Goal: Check status: Check status

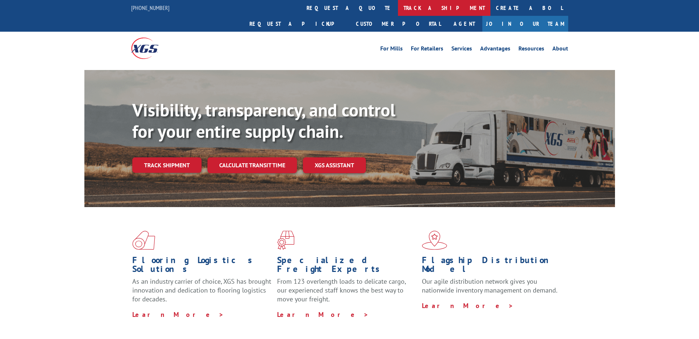
click at [398, 5] on link "track a shipment" at bounding box center [444, 8] width 93 height 16
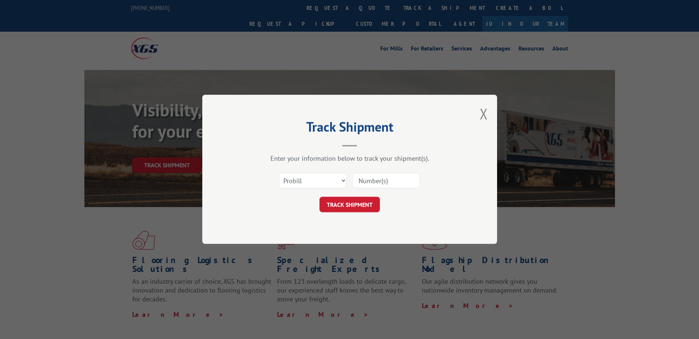
click at [363, 172] on div at bounding box center [386, 180] width 68 height 17
click at [366, 178] on input at bounding box center [386, 180] width 68 height 15
click at [372, 186] on input at bounding box center [386, 180] width 68 height 15
paste input "17611299"
type input "17611299"
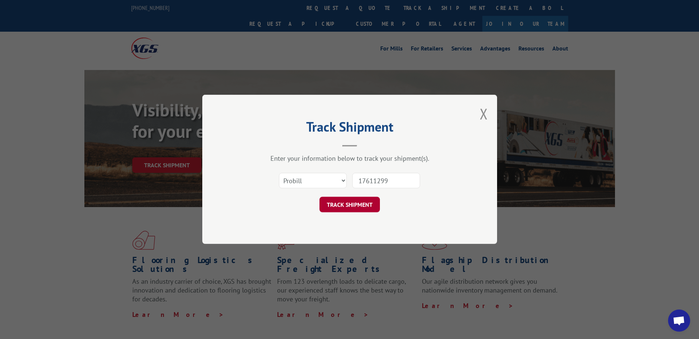
click at [356, 199] on button "TRACK SHIPMENT" at bounding box center [350, 204] width 60 height 15
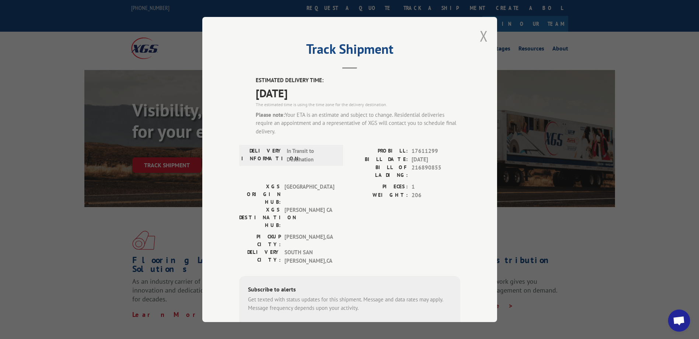
click at [480, 36] on button "Close modal" at bounding box center [484, 36] width 8 height 20
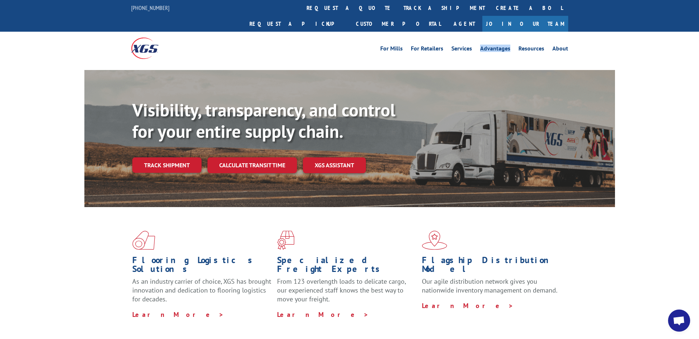
click at [479, 46] on li "Advantages" at bounding box center [495, 50] width 38 height 8
drag, startPoint x: 479, startPoint y: 36, endPoint x: 319, endPoint y: 44, distance: 159.8
click at [320, 43] on div "For Mills For Retailers Services Advantages Resources About For Mills For Retai…" at bounding box center [404, 48] width 328 height 11
